Goal: Task Accomplishment & Management: Manage account settings

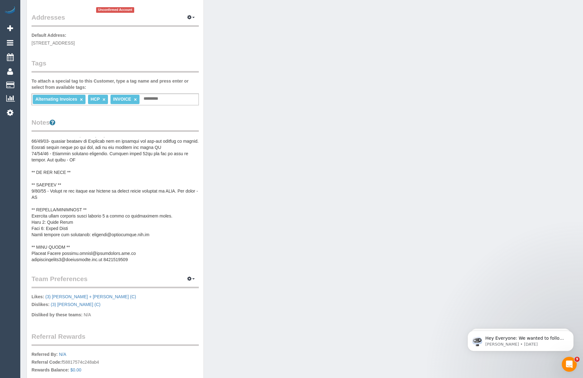
scroll to position [62, 0]
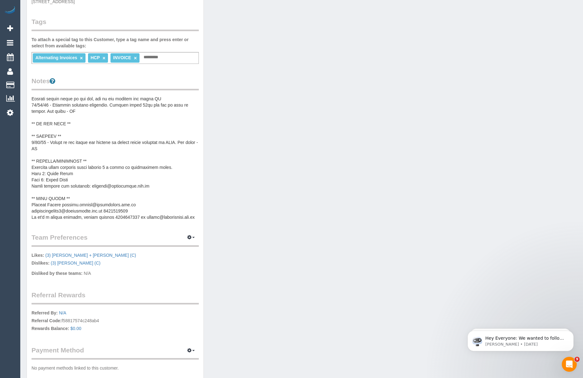
click at [64, 181] on pre at bounding box center [115, 158] width 167 height 125
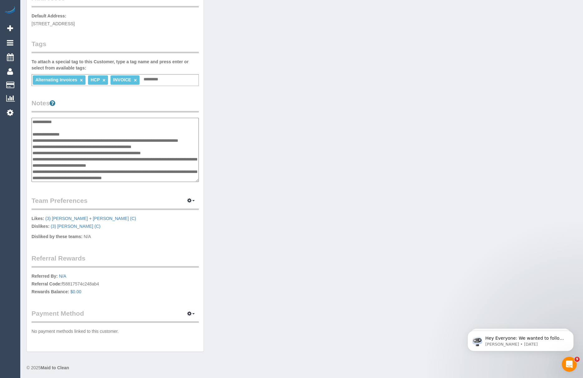
scroll to position [125, 0]
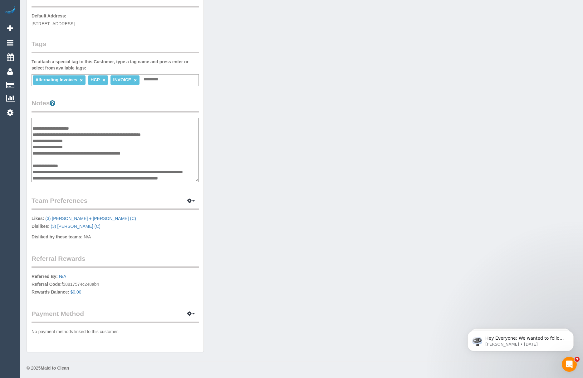
drag, startPoint x: 76, startPoint y: 140, endPoint x: 50, endPoint y: 140, distance: 26.2
click at [50, 140] on textarea at bounding box center [115, 150] width 167 height 65
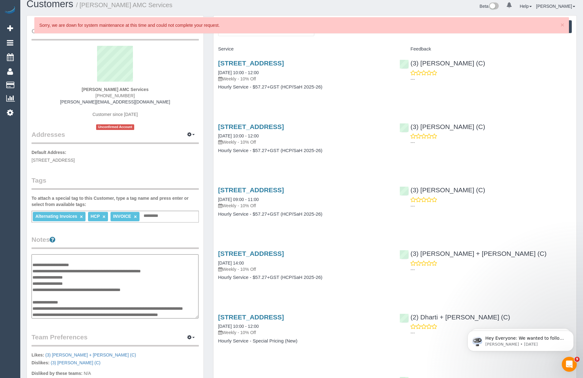
scroll to position [0, 0]
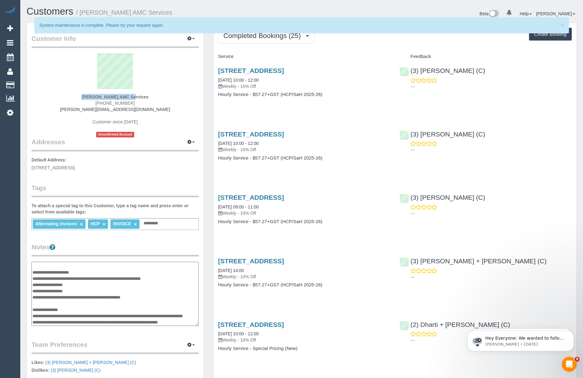
drag, startPoint x: 83, startPoint y: 92, endPoint x: 111, endPoint y: 97, distance: 28.7
click at [111, 97] on div "Anwar Rafla AMC Services (03) 9689 9170 anwar.amcservices@fake.com Customer sin…" at bounding box center [115, 95] width 167 height 84
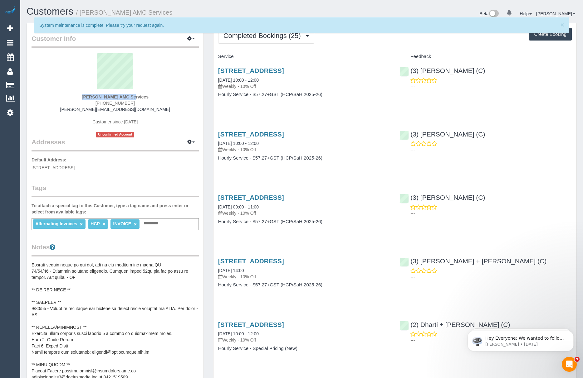
copy div "[PERSON_NAME]"
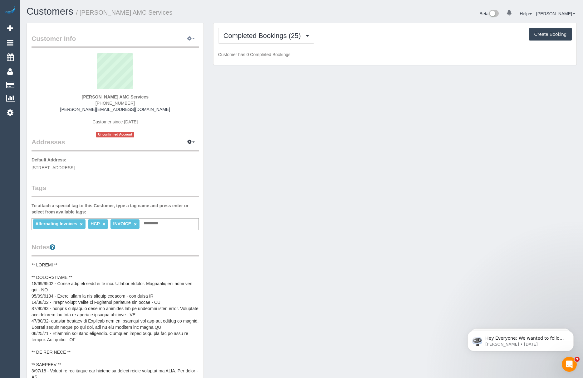
click at [186, 41] on button "button" at bounding box center [191, 39] width 16 height 10
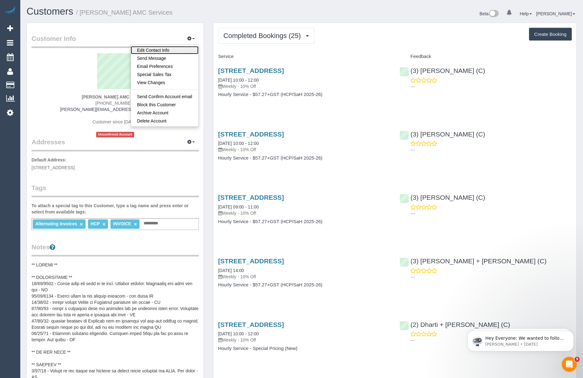
click at [170, 50] on link "Edit Contact Info" at bounding box center [165, 50] width 68 height 8
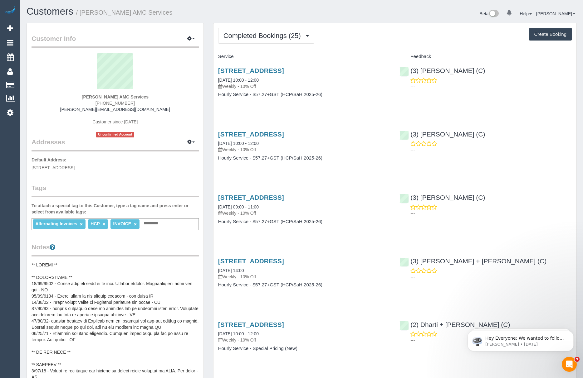
select select "VIC"
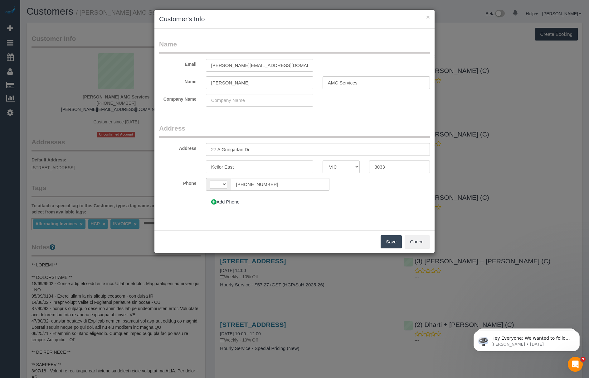
select select "string:AU"
drag, startPoint x: 224, startPoint y: 80, endPoint x: 205, endPoint y: 82, distance: 18.8
click at [206, 82] on input "[PERSON_NAME]" at bounding box center [259, 82] width 107 height 13
type input "[PERSON_NAME]"
click at [383, 239] on button "Save" at bounding box center [391, 242] width 21 height 13
